Goal: Task Accomplishment & Management: Manage account settings

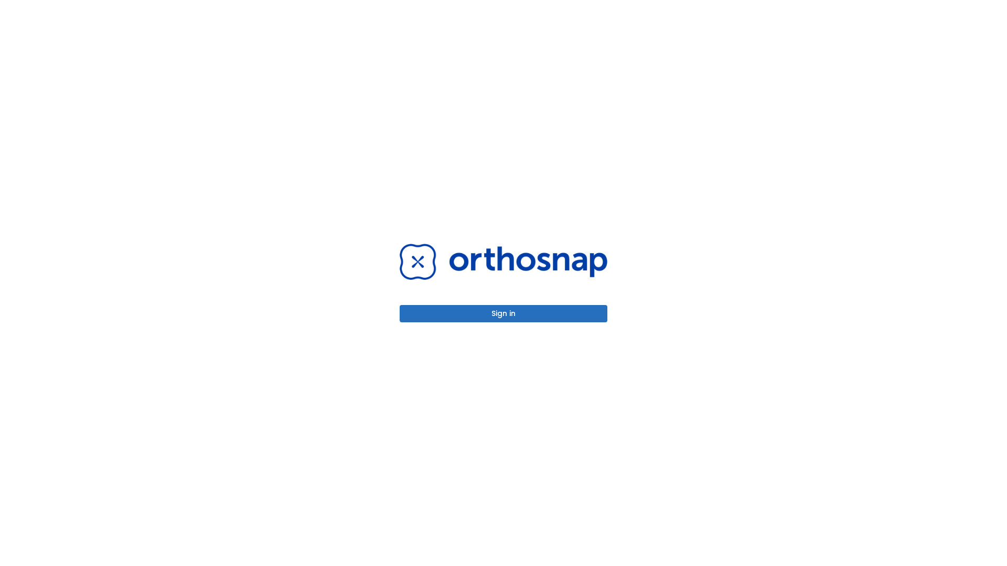
click at [503, 314] on button "Sign in" at bounding box center [504, 313] width 208 height 17
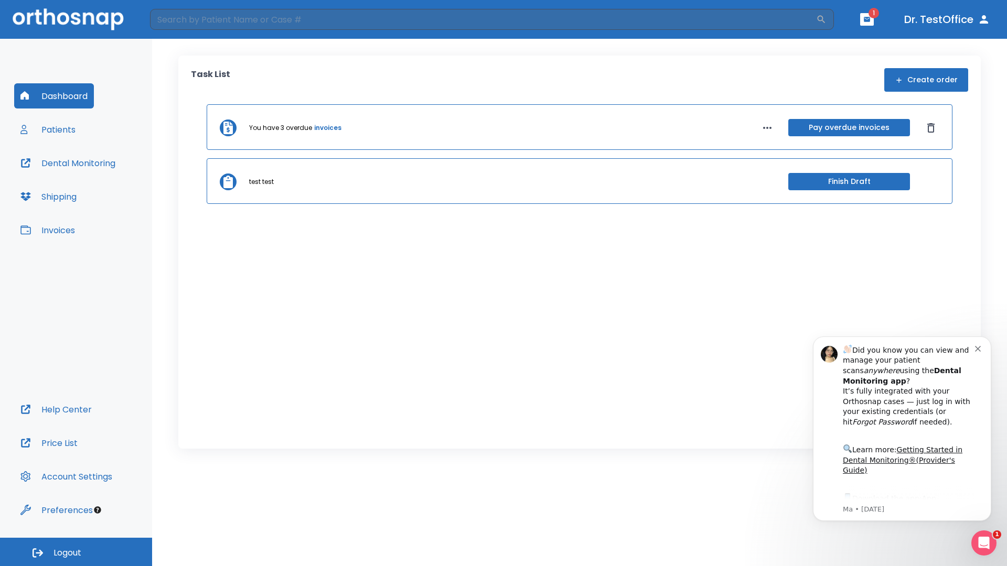
click at [76, 552] on span "Logout" at bounding box center [67, 554] width 28 height 12
